Goal: Task Accomplishment & Management: Manage account settings

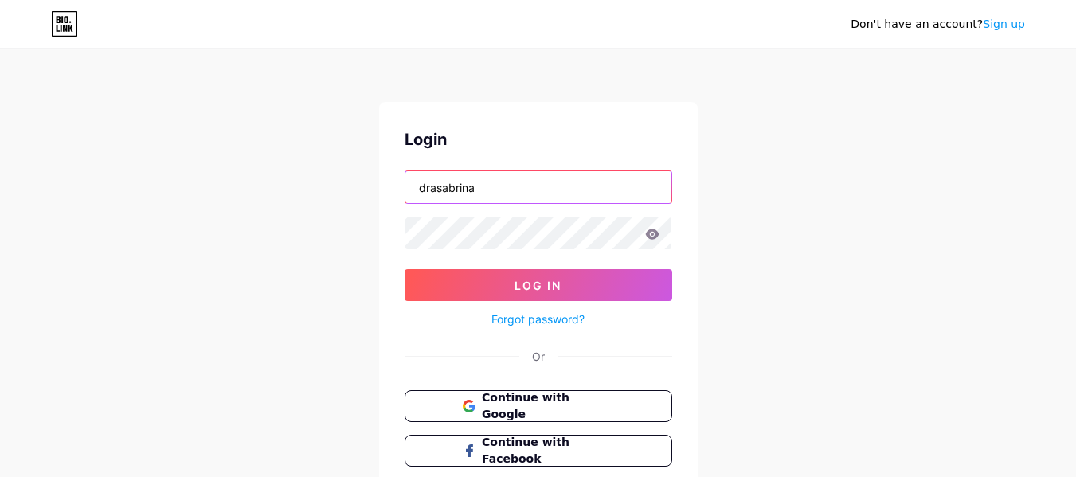
click at [504, 192] on input "drasabrina" at bounding box center [539, 187] width 266 height 32
drag, startPoint x: 514, startPoint y: 187, endPoint x: 363, endPoint y: 187, distance: 151.4
click at [363, 187] on div "Don't have an account? Sign up Login drasabrina Log In Forgot password? Or Cont…" at bounding box center [538, 294] width 1076 height 588
type input "amluisa"
click at [462, 413] on span at bounding box center [468, 407] width 13 height 34
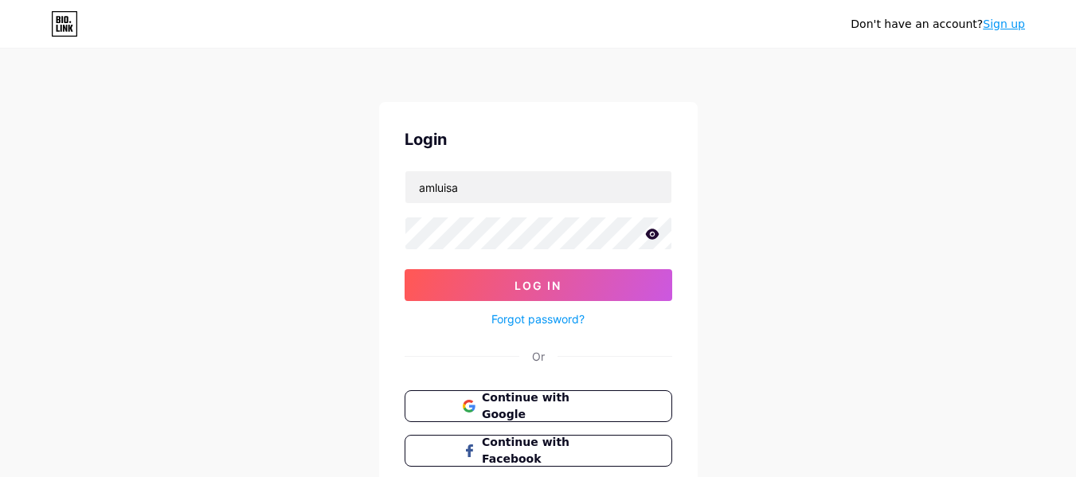
scroll to position [110, 0]
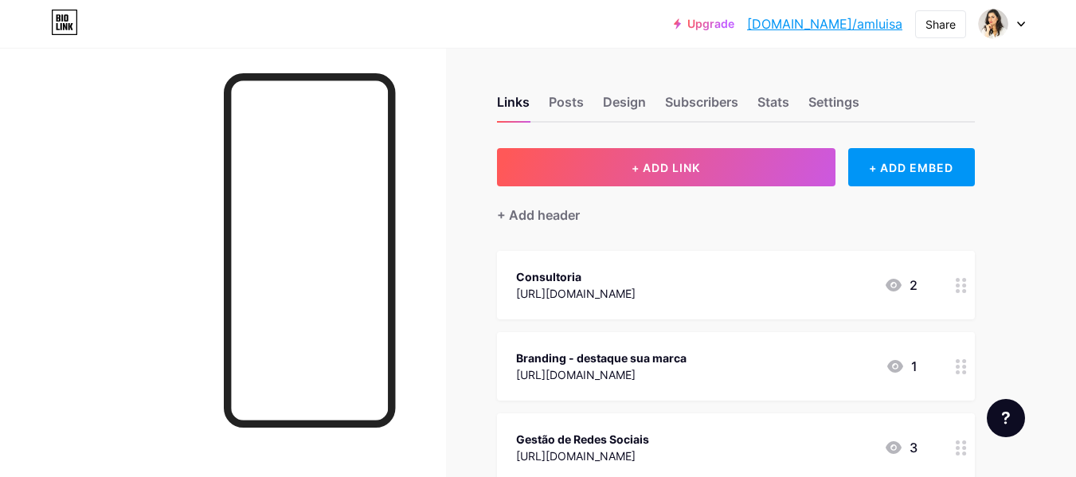
scroll to position [80, 0]
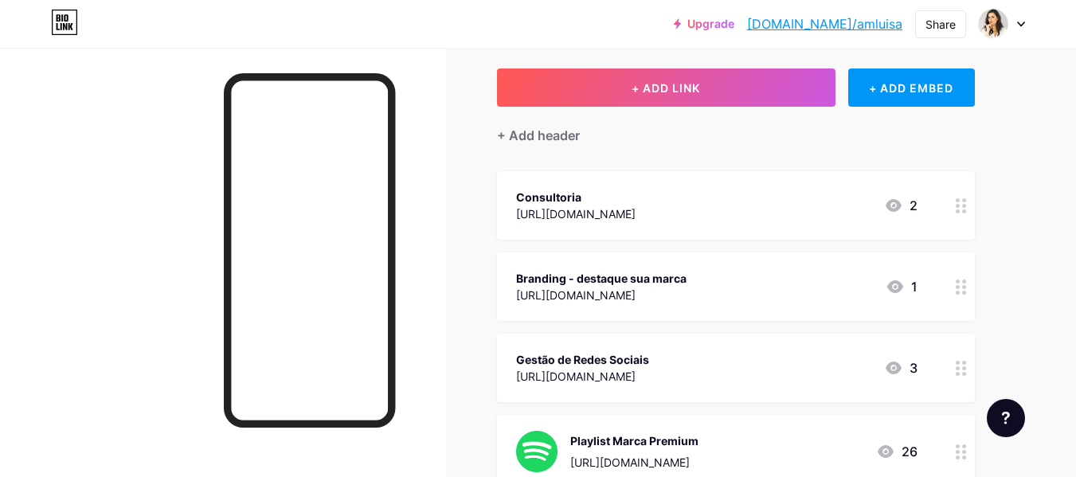
click at [905, 368] on div "3" at bounding box center [900, 368] width 33 height 19
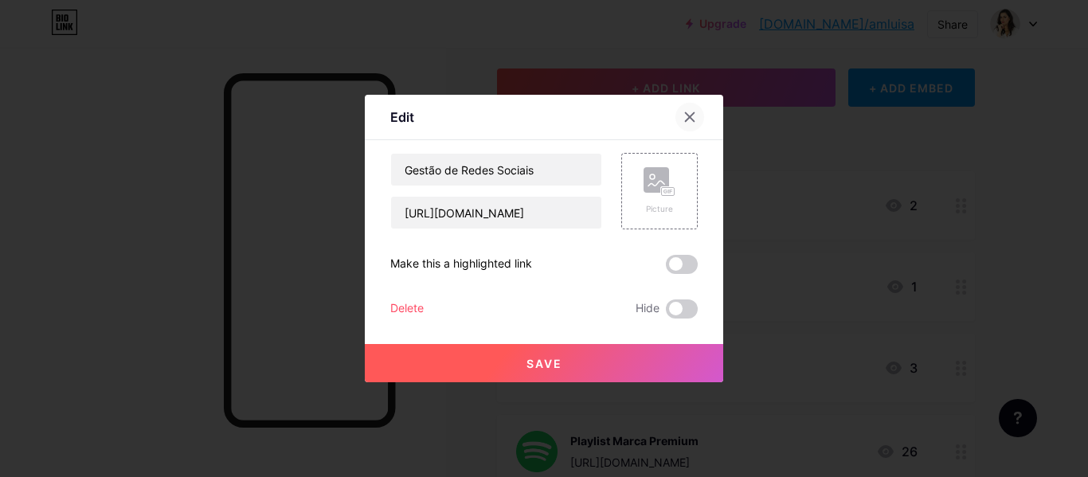
drag, startPoint x: 695, startPoint y: 111, endPoint x: 966, endPoint y: 320, distance: 342.6
click at [695, 112] on icon at bounding box center [690, 117] width 13 height 13
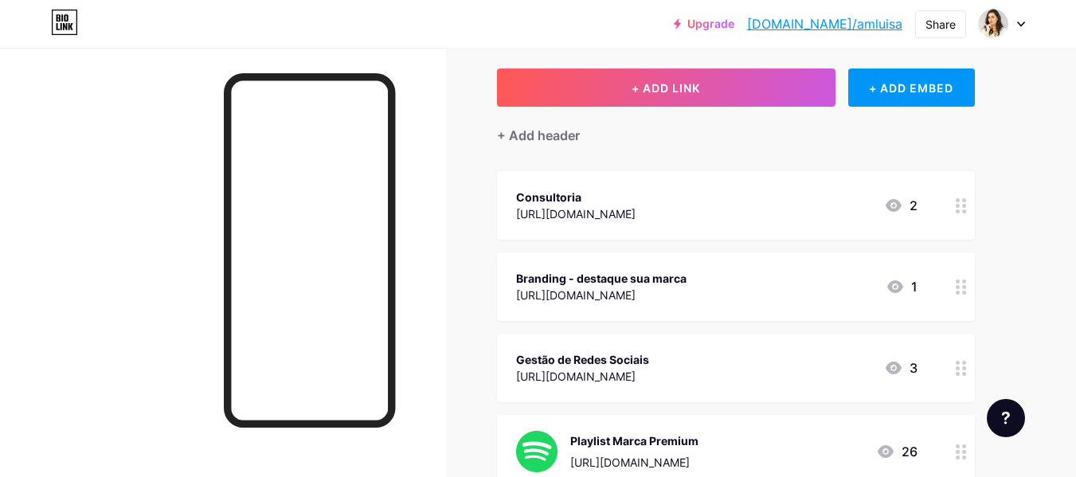
click at [962, 374] on icon at bounding box center [961, 368] width 11 height 15
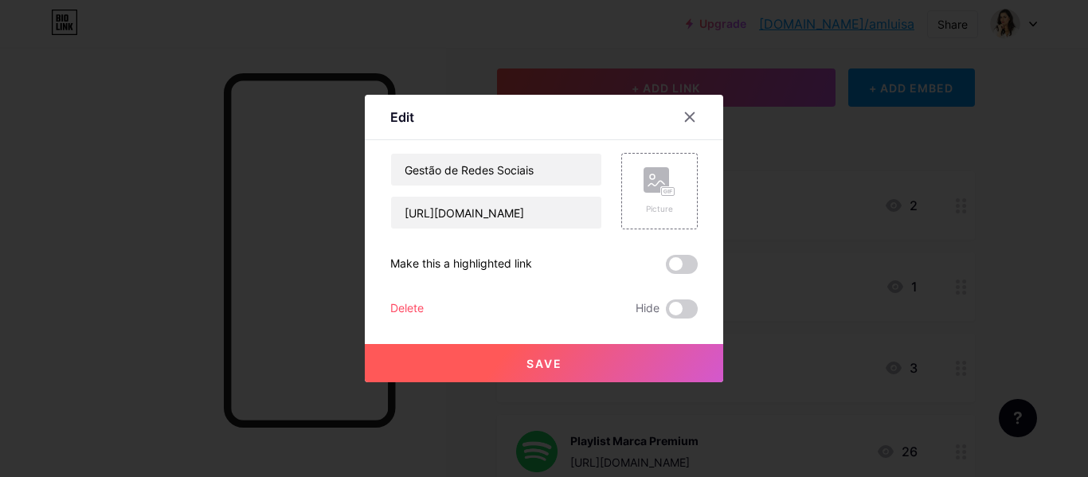
click at [962, 374] on div at bounding box center [544, 238] width 1088 height 477
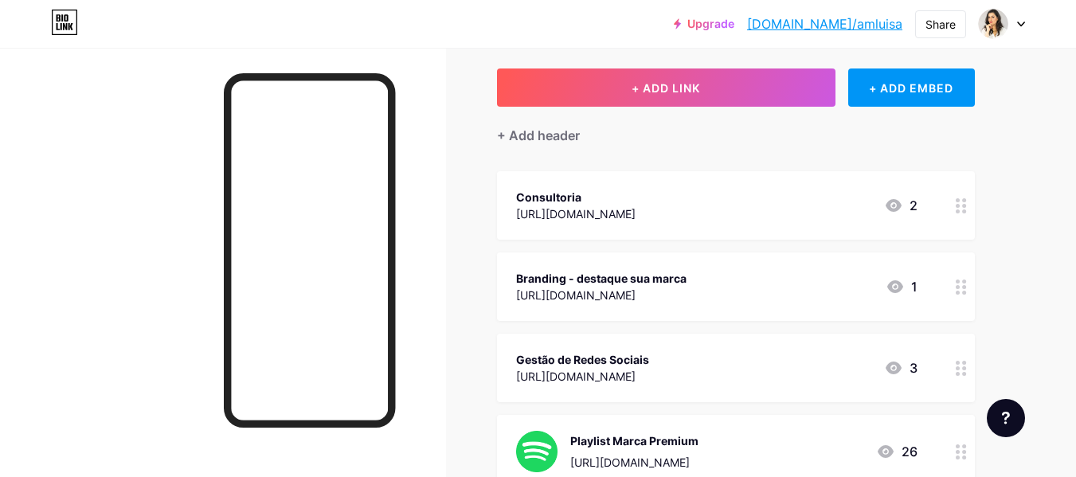
scroll to position [239, 0]
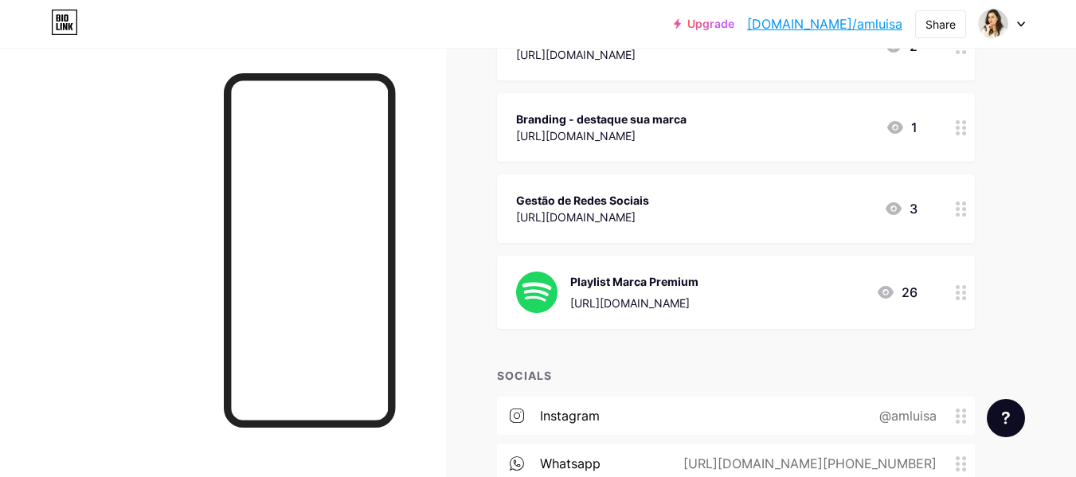
click at [959, 292] on circle at bounding box center [958, 293] width 4 height 4
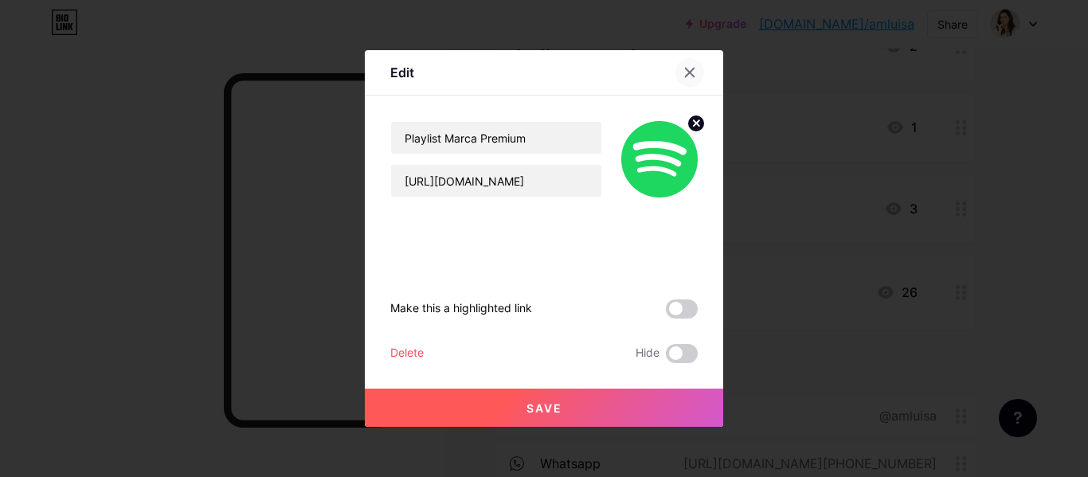
click at [696, 73] on div at bounding box center [690, 72] width 29 height 29
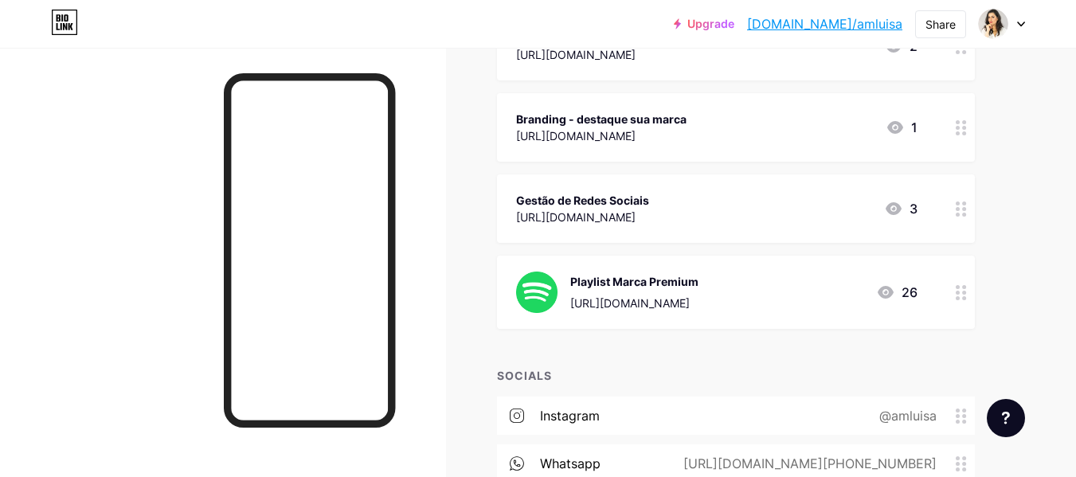
click at [603, 281] on div "Playlist Marca Premium" at bounding box center [634, 281] width 128 height 17
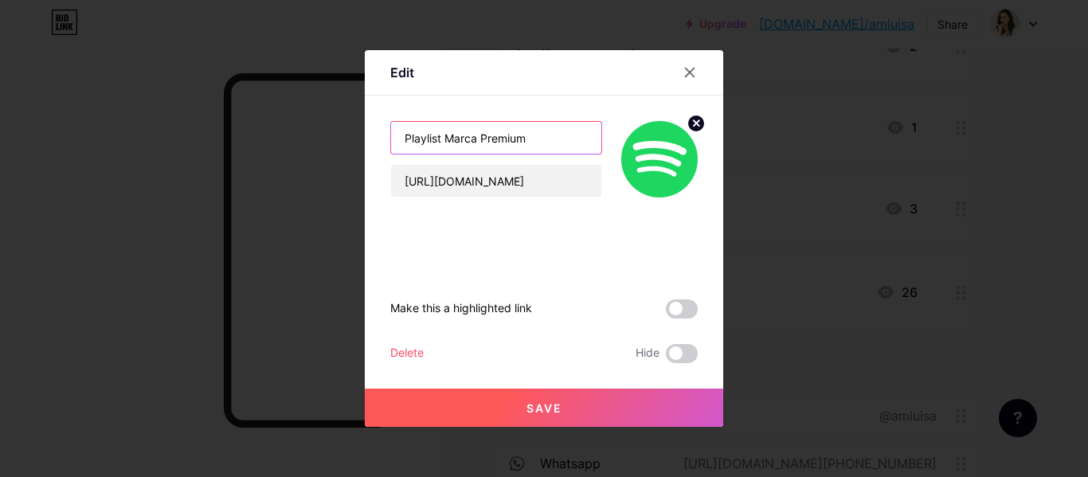
drag, startPoint x: 445, startPoint y: 138, endPoint x: 552, endPoint y: 145, distance: 107.0
click at [552, 145] on input "Playlist Marca Premium" at bounding box center [496, 138] width 210 height 32
type input "Playlist Essencer"
click at [620, 130] on div at bounding box center [650, 159] width 96 height 76
click at [529, 410] on span "Save" at bounding box center [545, 409] width 36 height 14
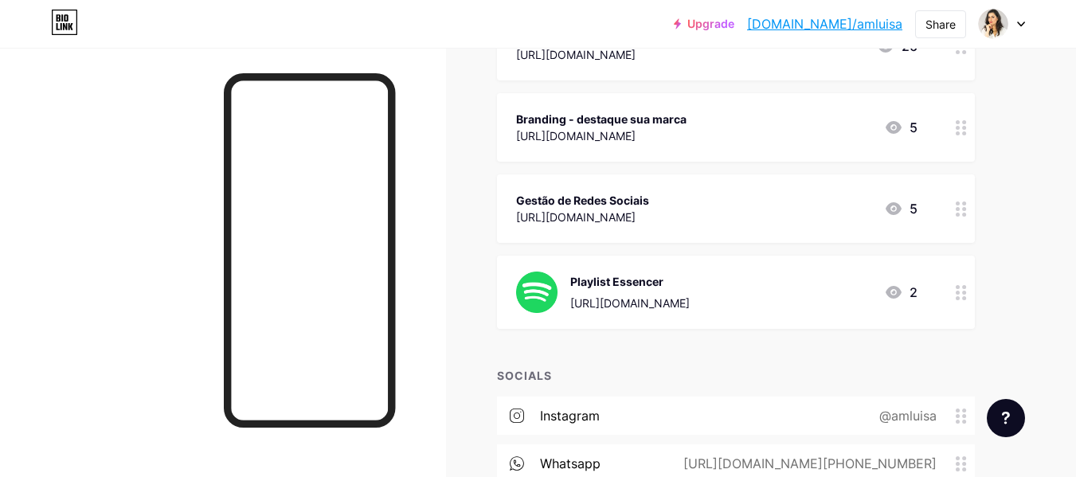
scroll to position [159, 0]
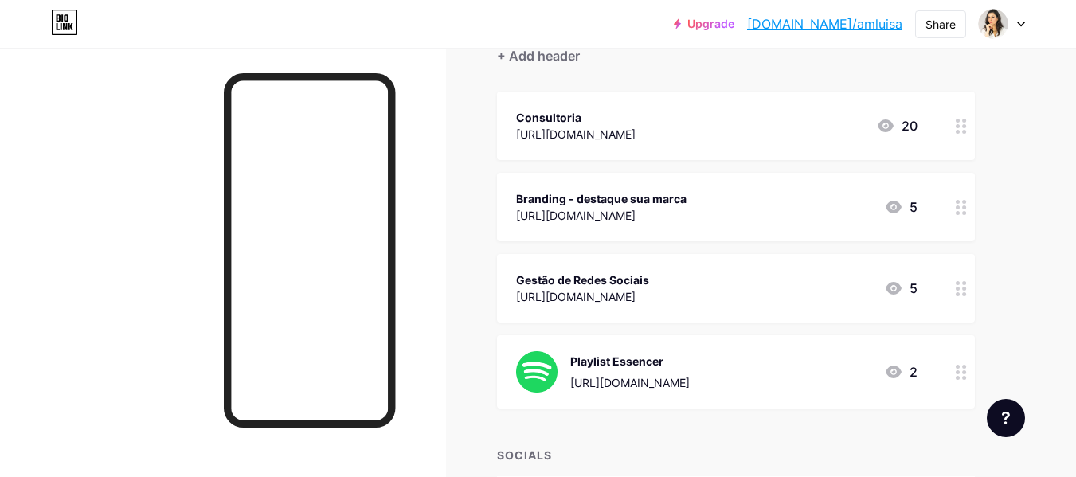
click at [960, 119] on icon at bounding box center [961, 126] width 11 height 15
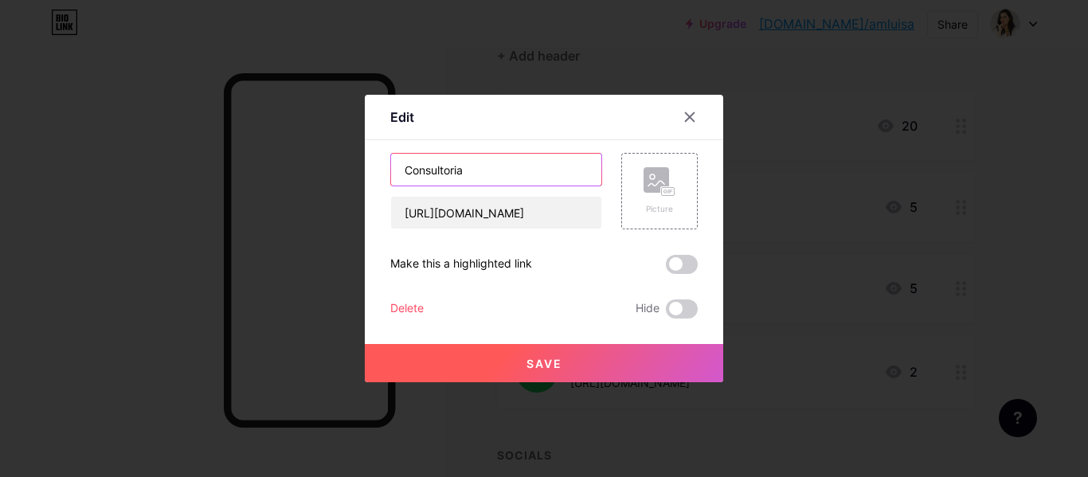
click at [488, 164] on input "Consultoria" at bounding box center [496, 170] width 210 height 32
type input "Consultoria Brand Pulse"
click at [567, 367] on button "Save" at bounding box center [544, 363] width 359 height 38
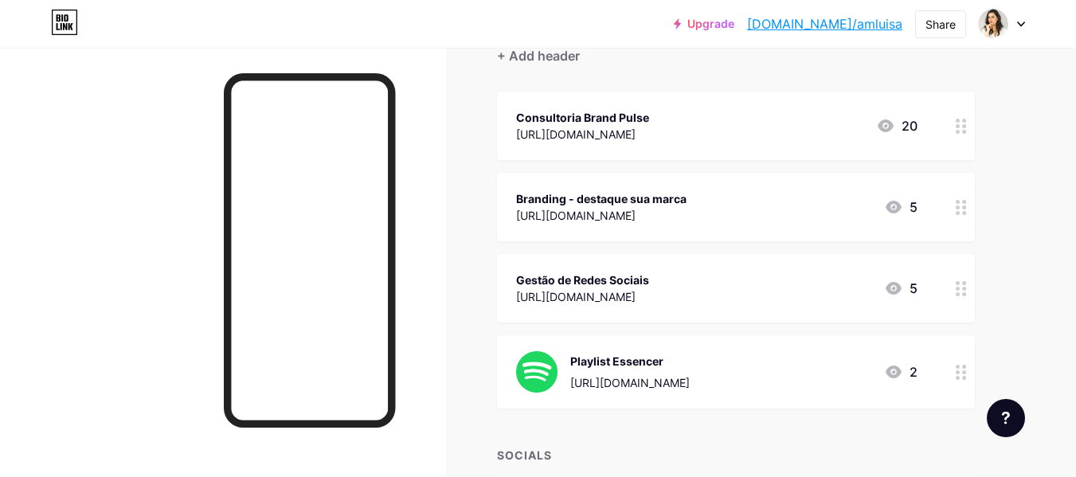
click at [960, 207] on icon at bounding box center [961, 207] width 11 height 15
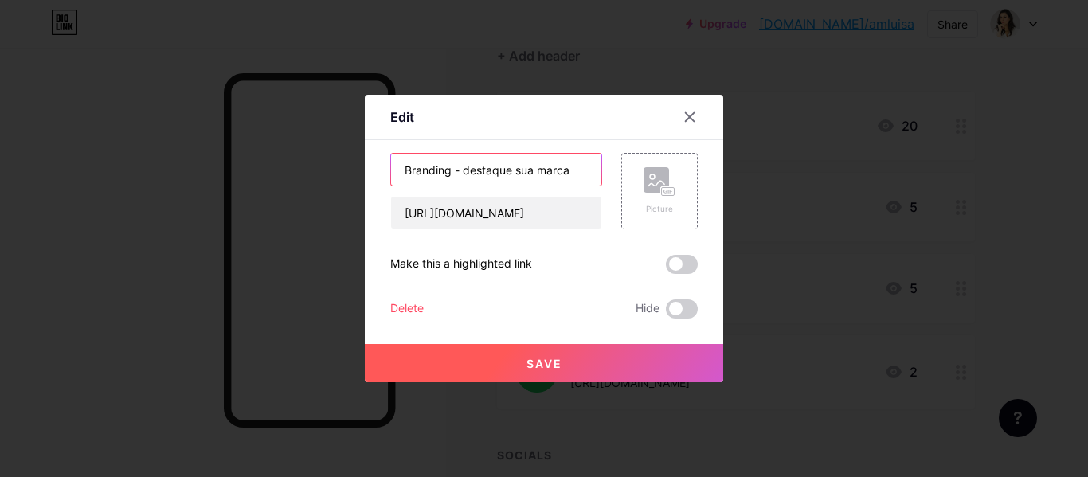
drag, startPoint x: 585, startPoint y: 175, endPoint x: 120, endPoint y: 176, distance: 464.5
click at [146, 175] on div "Edit Content YouTube Play YouTube video without leaving your page. ADD Vimeo Pl…" at bounding box center [544, 238] width 1088 height 477
type input "Mentoria Brand Essence"
click at [595, 362] on button "Save" at bounding box center [544, 363] width 359 height 38
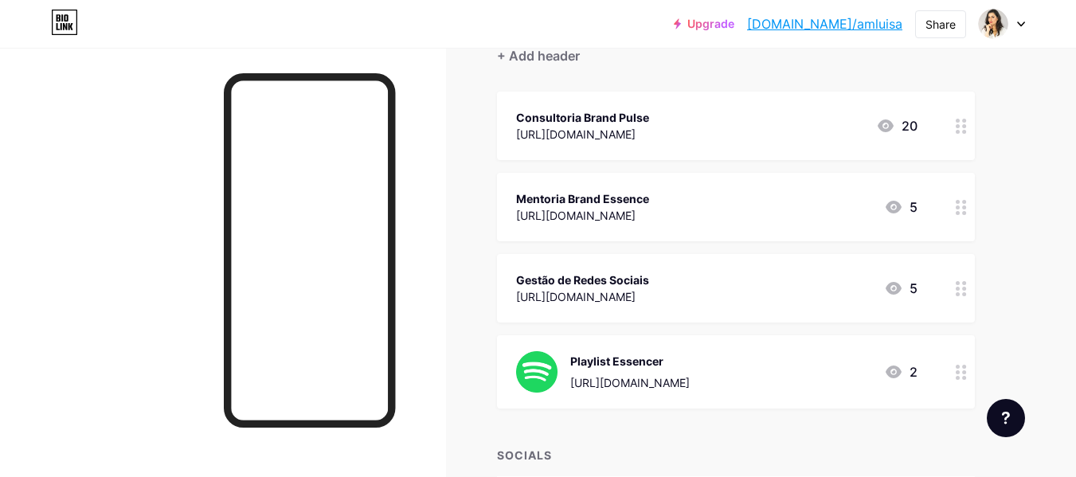
click at [958, 287] on circle at bounding box center [958, 289] width 4 height 4
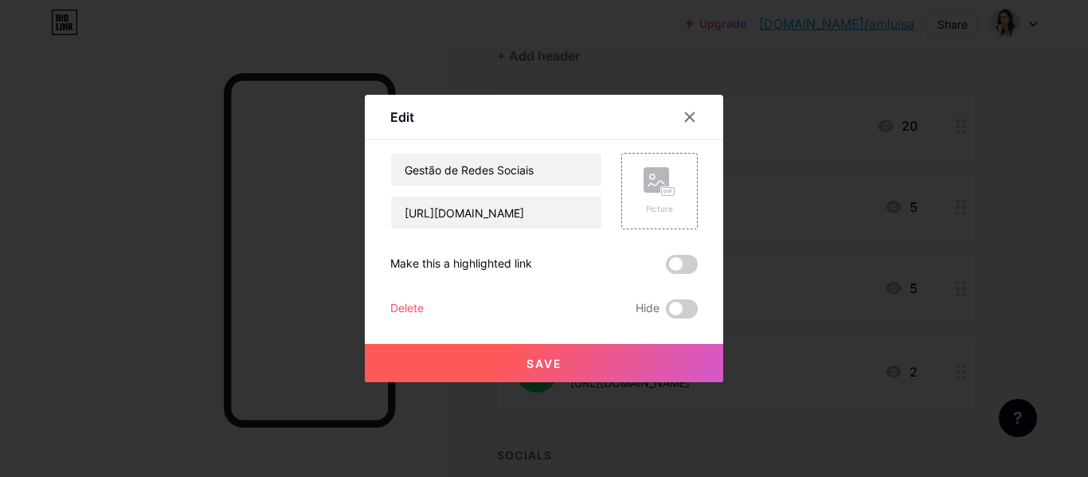
click at [429, 316] on div "Delete Hide" at bounding box center [544, 309] width 308 height 19
click at [408, 312] on div "Delete" at bounding box center [406, 309] width 33 height 19
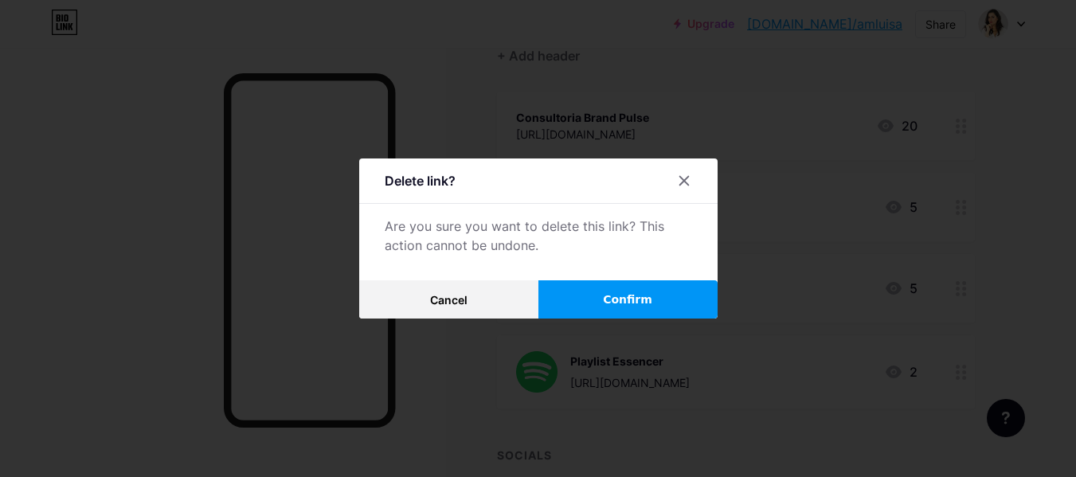
click at [653, 304] on span "Confirm" at bounding box center [627, 300] width 49 height 17
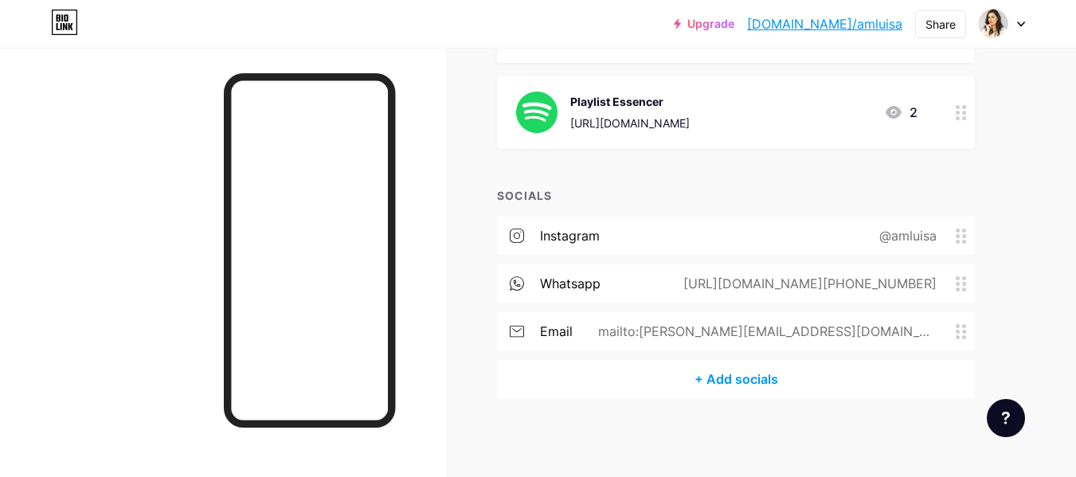
scroll to position [0, 0]
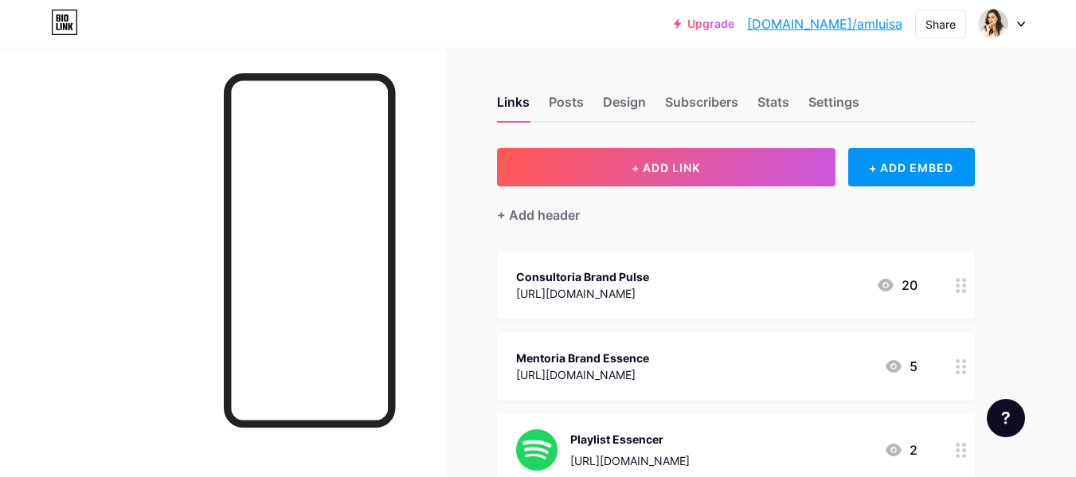
click at [1017, 25] on div at bounding box center [1002, 24] width 46 height 29
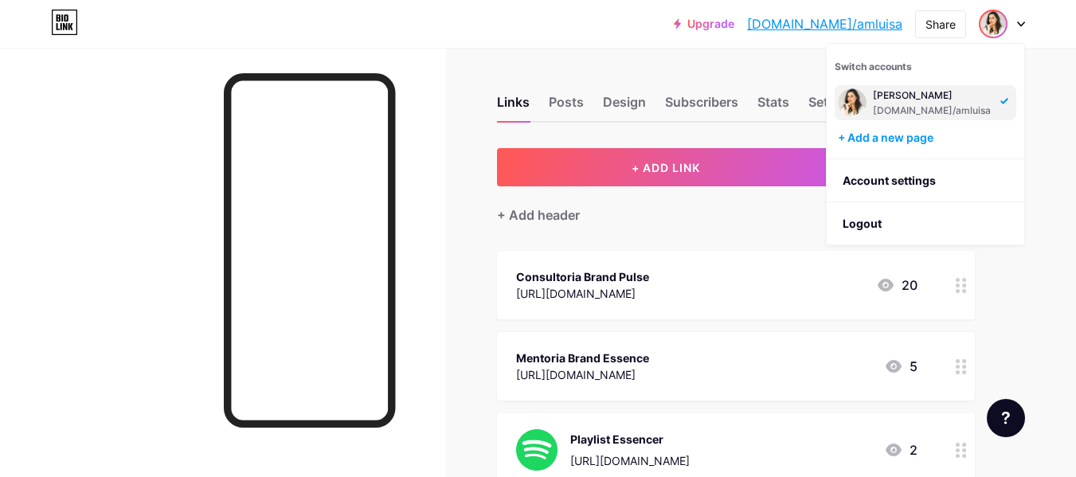
click at [1057, 128] on div "Upgrade [DOMAIN_NAME]/amluis... [DOMAIN_NAME]/[PERSON_NAME] Switch accounts [PE…" at bounding box center [538, 408] width 1076 height 816
